Goal: Task Accomplishment & Management: Manage account settings

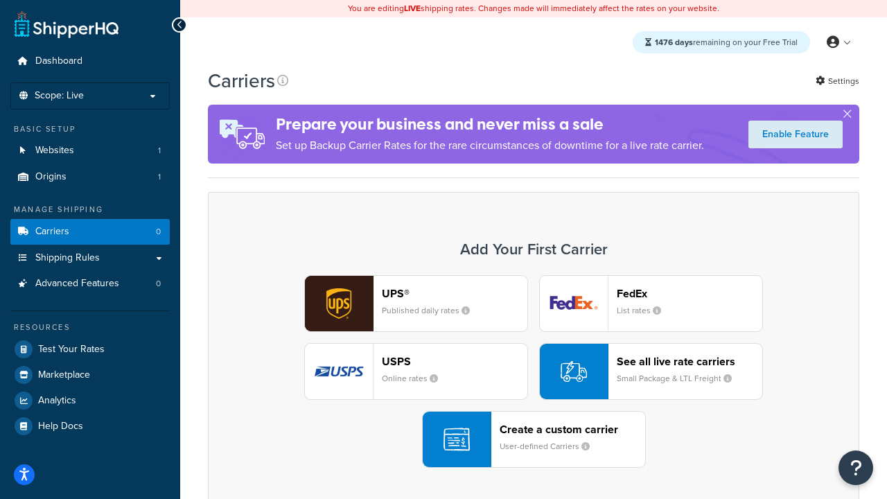
click at [533, 371] on div "UPS® Published daily rates FedEx List rates USPS Online rates See all live rate…" at bounding box center [533, 371] width 622 height 193
click at [689, 293] on header "FedEx" at bounding box center [688, 293] width 145 height 13
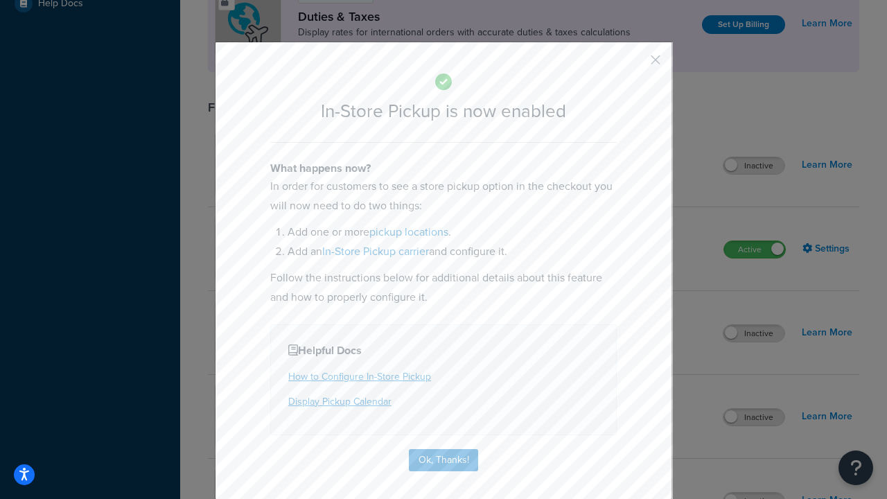
click at [634, 64] on button "button" at bounding box center [634, 64] width 3 height 3
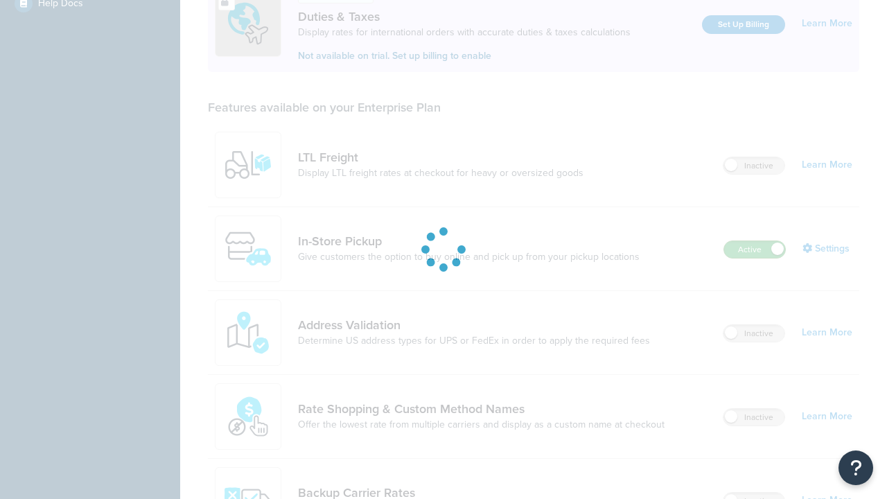
click at [754, 241] on label "Active" at bounding box center [754, 249] width 61 height 17
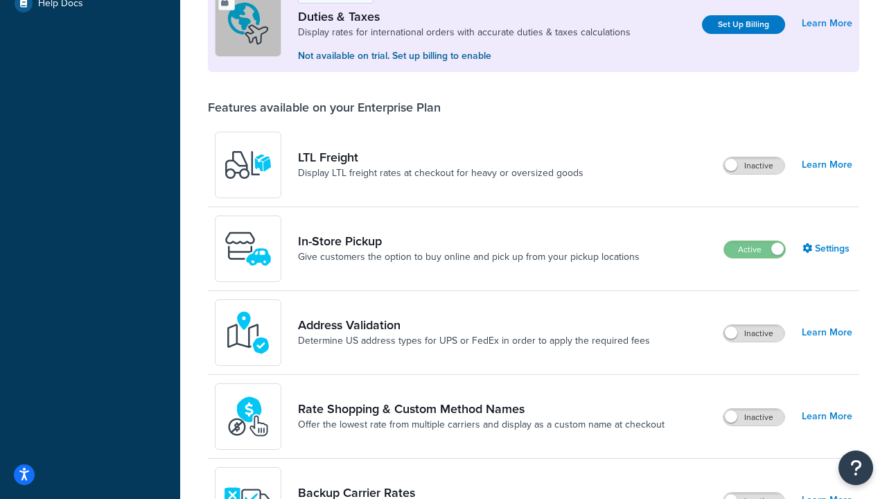
scroll to position [690, 0]
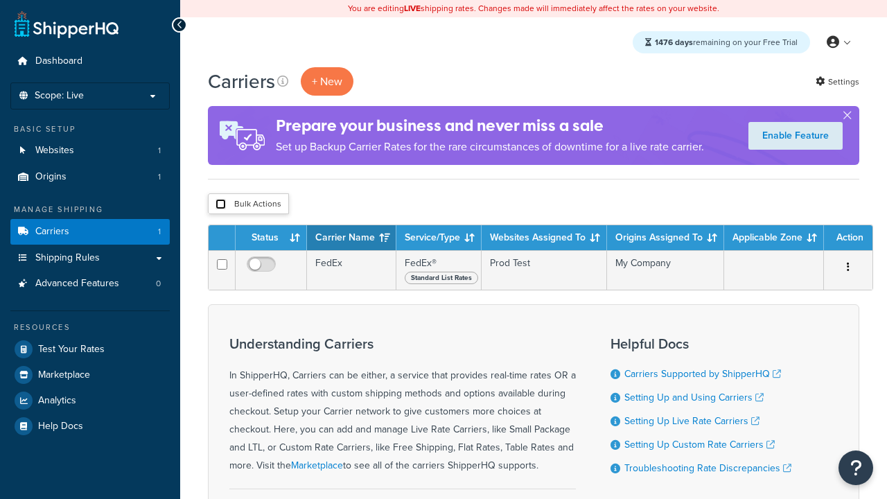
click at [220, 204] on input "checkbox" at bounding box center [220, 204] width 10 height 10
checkbox input "true"
click at [0, 0] on button "Delete" at bounding box center [0, 0] width 0 height 0
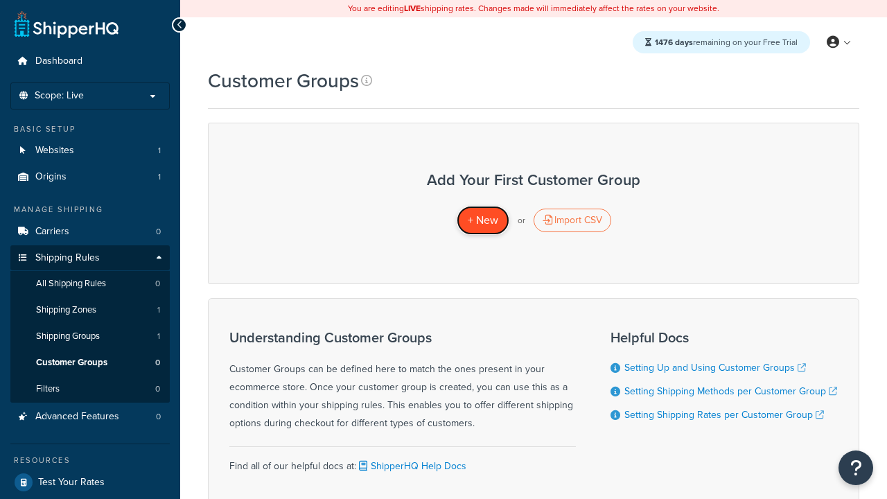
click at [482, 220] on span "+ New" at bounding box center [483, 220] width 30 height 16
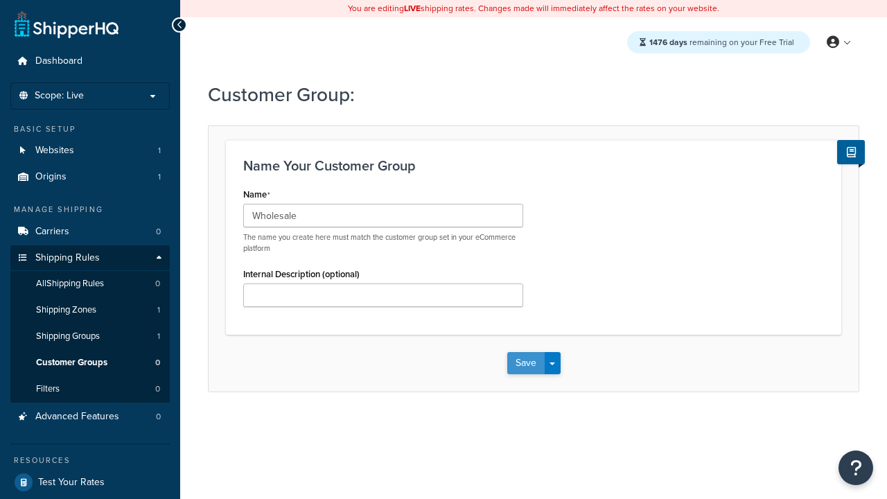
type input "Wholesale"
click at [525, 363] on button "Save" at bounding box center [525, 363] width 37 height 22
type input "Retail"
click at [525, 363] on button "Save" at bounding box center [525, 363] width 37 height 22
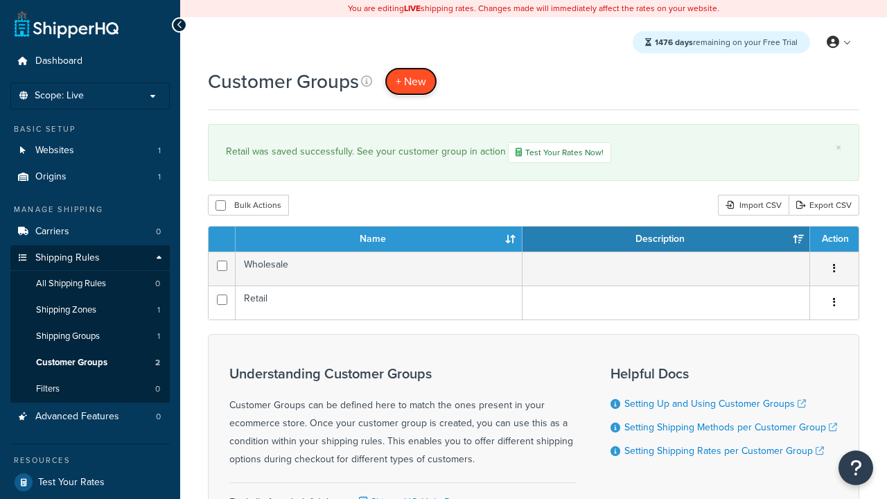
click at [411, 81] on span "+ New" at bounding box center [410, 81] width 30 height 16
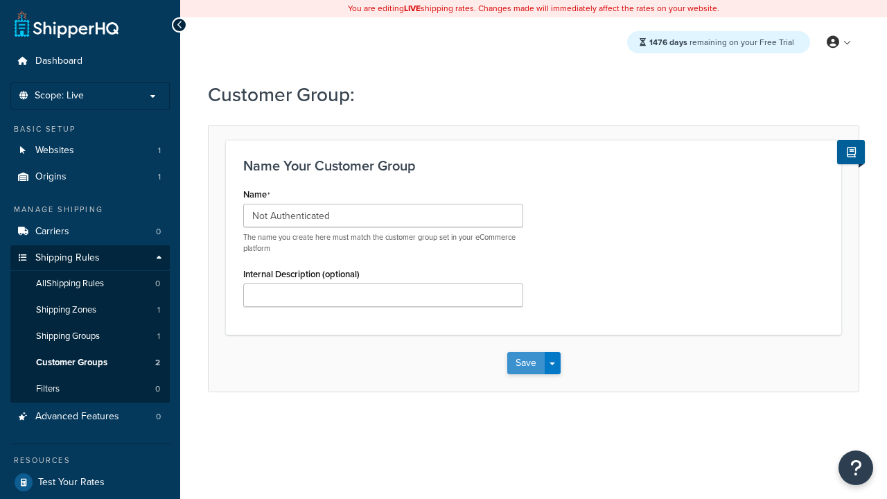
type input "Not Authenticated"
click at [525, 363] on button "Save" at bounding box center [525, 363] width 37 height 22
type input "Logged in"
click at [525, 363] on button "Save" at bounding box center [525, 363] width 37 height 22
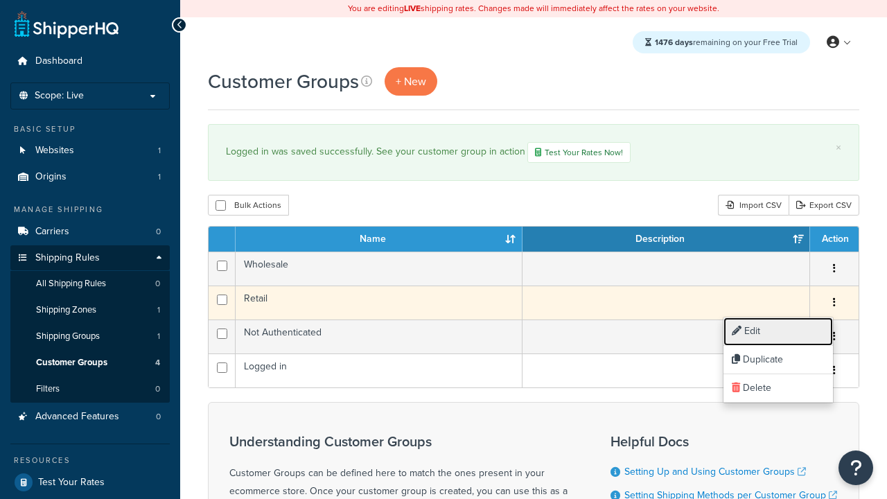
click at [777, 331] on link "Edit" at bounding box center [777, 331] width 109 height 28
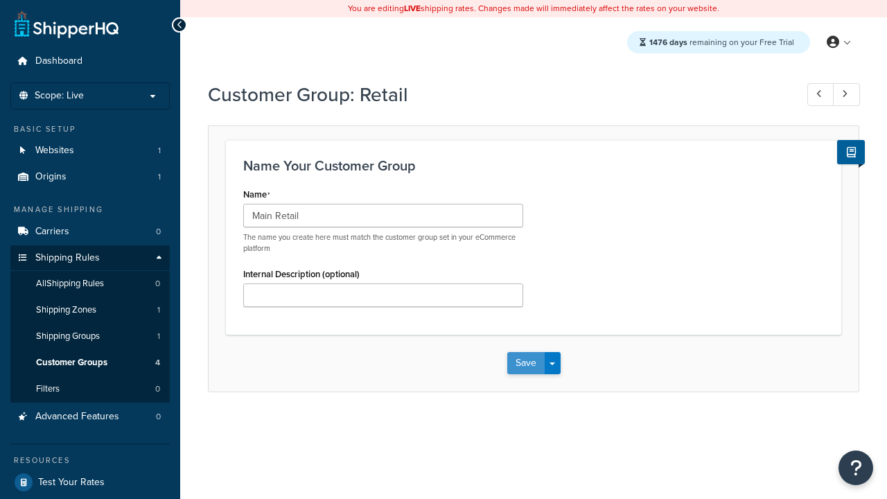
type input "Main Retail"
click at [525, 363] on button "Save" at bounding box center [525, 363] width 37 height 22
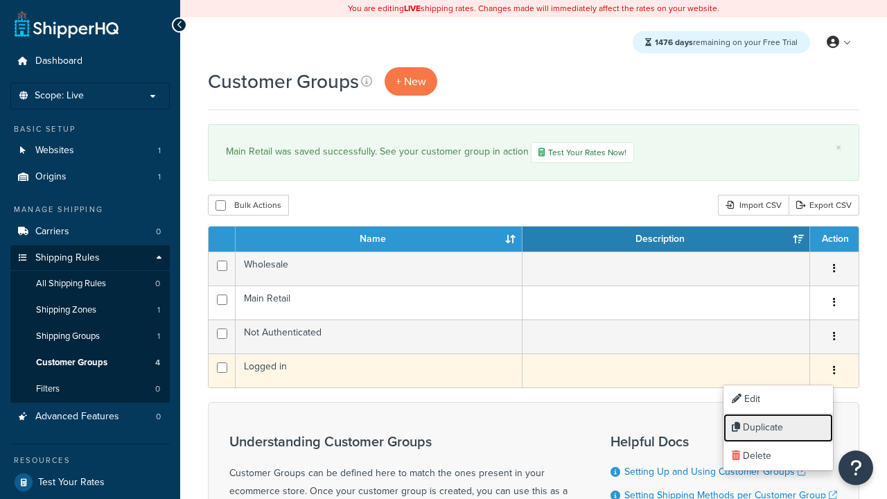
click at [777, 427] on link "Duplicate" at bounding box center [777, 427] width 109 height 28
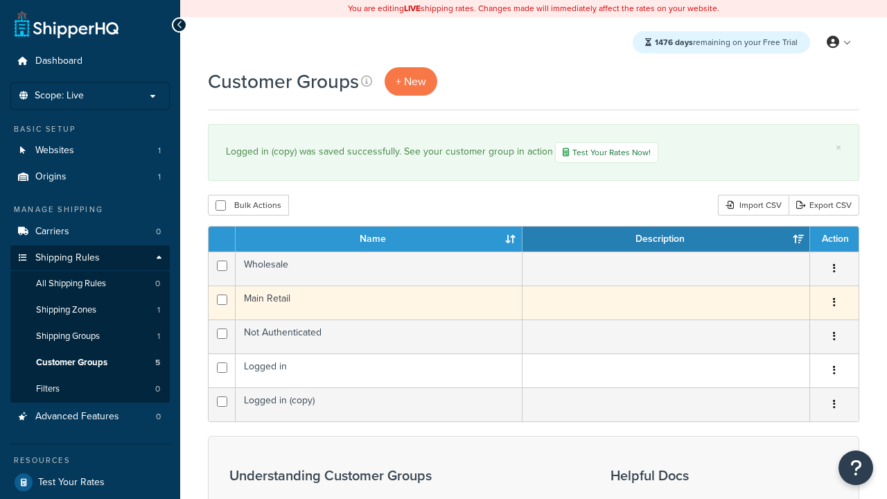
click at [833, 304] on icon "button" at bounding box center [834, 302] width 3 height 10
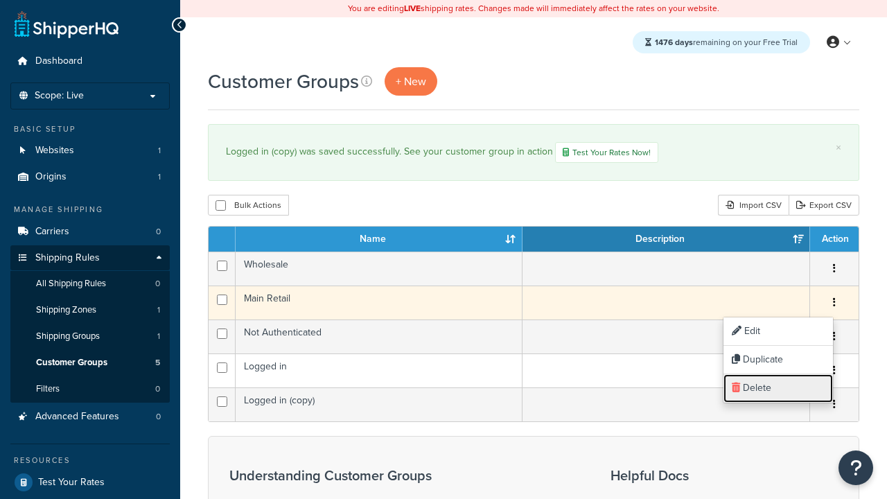
click at [777, 388] on link "Delete" at bounding box center [777, 388] width 109 height 28
